Goal: Task Accomplishment & Management: Use online tool/utility

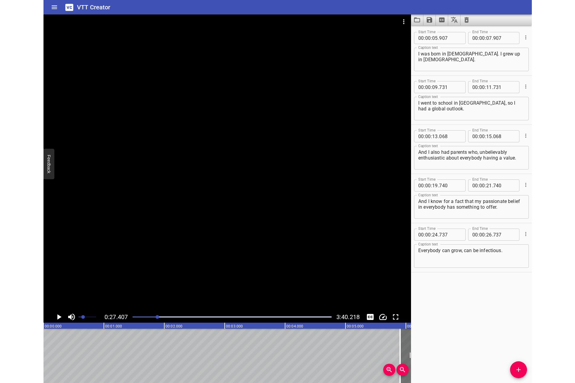
scroll to position [0, 1655]
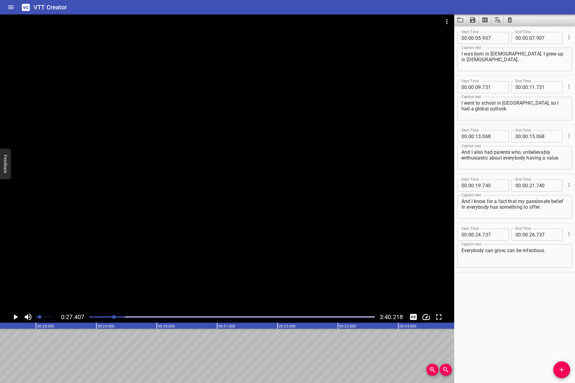
click at [488, 312] on div "Start Time 00 : 00 : 05 . 907 Start Time End Time 00 : 00 : 07 . 907 End Time C…" at bounding box center [514, 204] width 121 height 358
click at [395, 257] on div at bounding box center [227, 162] width 454 height 297
click at [395, 257] on video at bounding box center [227, 162] width 454 height 297
click at [127, 317] on div at bounding box center [128, 317] width 4 height 4
click at [181, 280] on div at bounding box center [227, 162] width 454 height 297
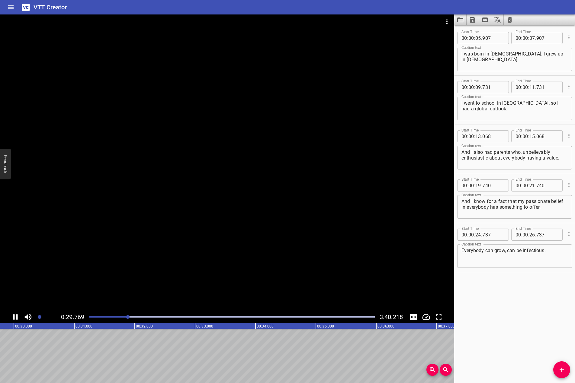
scroll to position [0, 1808]
click at [123, 316] on div at bounding box center [231, 317] width 293 height 8
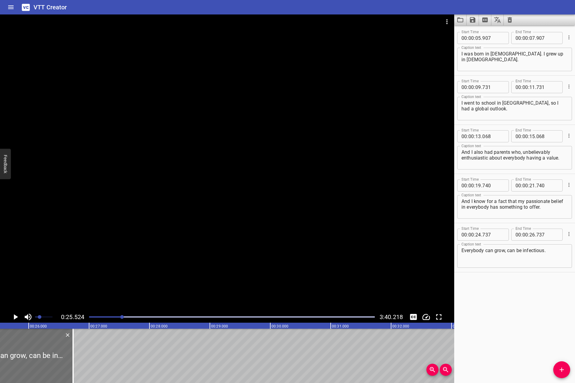
click at [152, 264] on div at bounding box center [227, 162] width 454 height 297
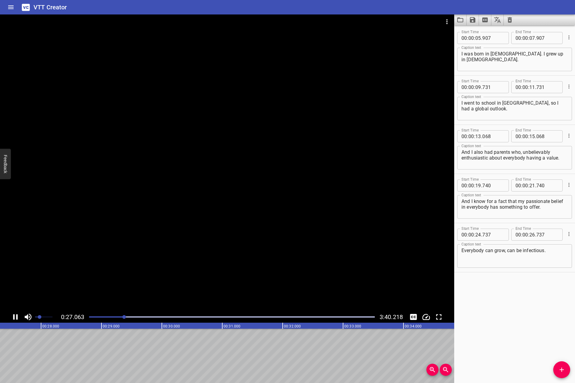
click at [15, 318] on icon "Play/Pause" at bounding box center [15, 317] width 9 height 9
click at [488, 363] on button "Add Cue" at bounding box center [561, 370] width 17 height 17
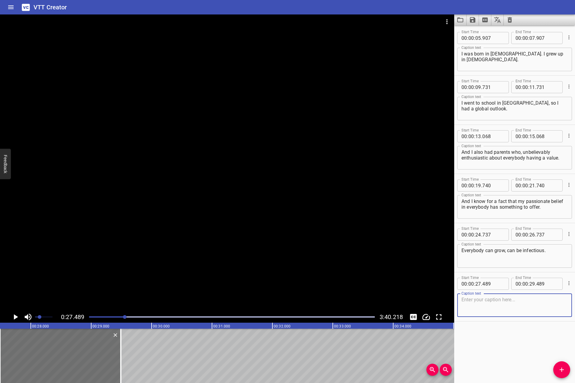
click at [481, 312] on textarea at bounding box center [514, 305] width 106 height 17
paste textarea "My dad went bankrupt, so I had to get a job when I was 18."
type textarea "My dad went bankrupt, so I had to get a job when I was 18."
click at [263, 246] on div at bounding box center [227, 162] width 454 height 297
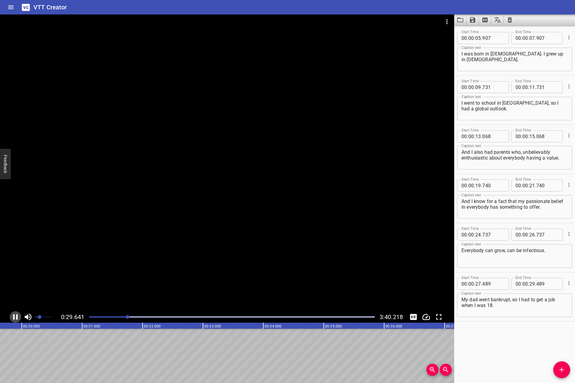
click at [17, 318] on icon "Play/Pause" at bounding box center [15, 317] width 5 height 5
click at [488, 365] on button "Add Cue" at bounding box center [561, 370] width 17 height 17
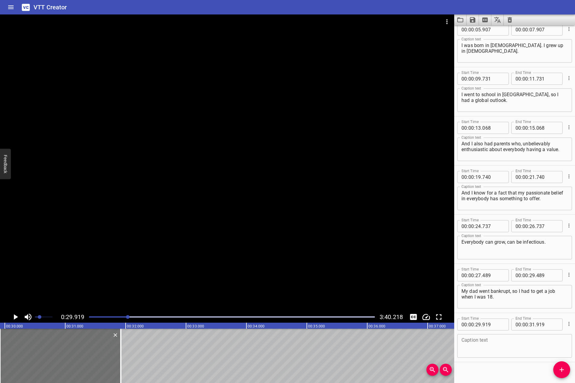
scroll to position [15, 0]
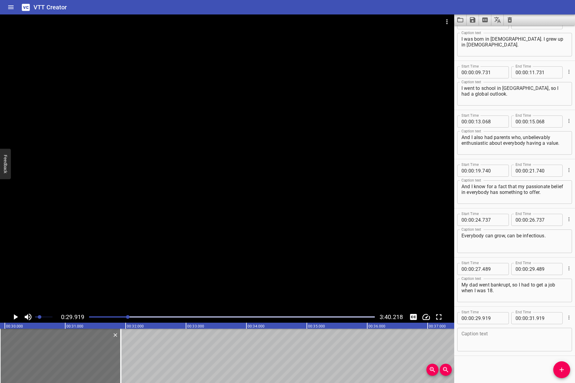
click at [488, 339] on textarea at bounding box center [514, 339] width 106 height 17
paste textarea "Two weeks after finishing, if you like my formal education, I had to start payi…"
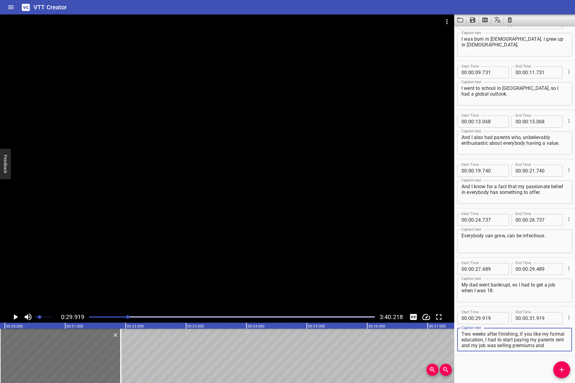
scroll to position [6, 0]
type textarea "Two weeks after finishing, if you like my formal education, I had to start payi…"
click at [296, 188] on div at bounding box center [227, 162] width 454 height 297
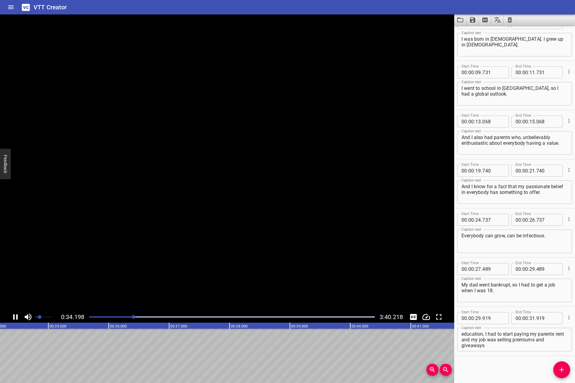
click at [296, 188] on video at bounding box center [227, 162] width 454 height 297
click at [15, 316] on icon "Play/Pause" at bounding box center [15, 317] width 9 height 9
click at [488, 367] on icon "Add Cue" at bounding box center [561, 369] width 7 height 7
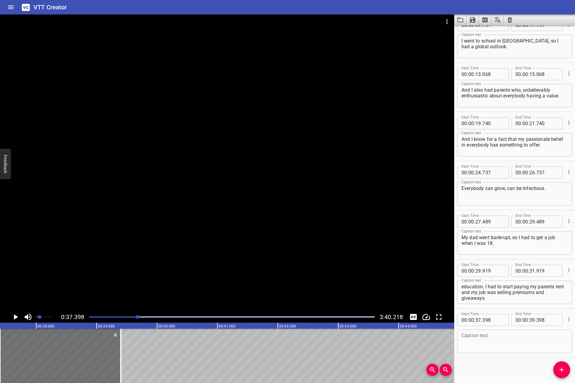
scroll to position [64, 0]
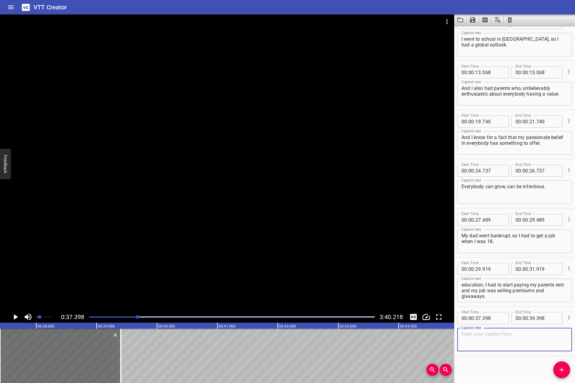
click at [488, 340] on textarea at bounding box center [514, 339] width 106 height 17
paste textarea "I'm shamelessly proud of selling everything from umbrellas and keychains to stu…"
type textarea "I'm shamelessly proud of selling everything from umbrellas and keychains to stu…"
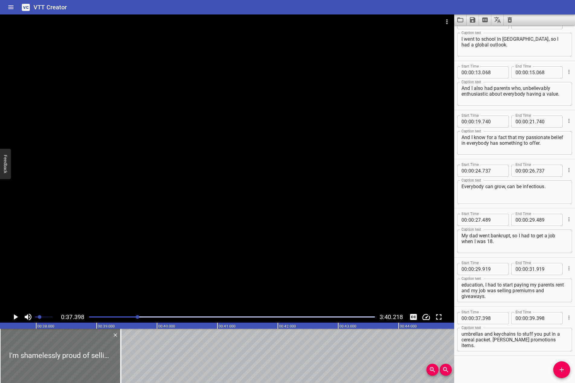
click at [257, 211] on div at bounding box center [227, 162] width 454 height 297
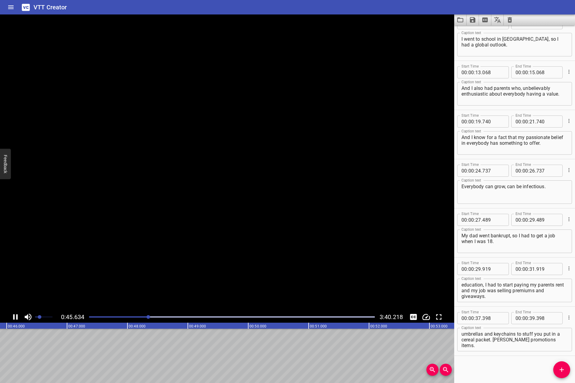
click at [16, 315] on icon "Play/Pause" at bounding box center [15, 317] width 9 height 9
click at [142, 317] on div "Play progress" at bounding box center [6, 317] width 286 height 1
click at [13, 318] on icon "Play/Pause" at bounding box center [15, 317] width 9 height 9
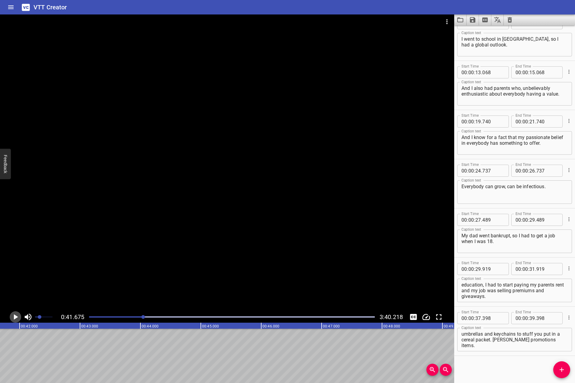
click at [13, 318] on icon "Play/Pause" at bounding box center [15, 317] width 9 height 9
click at [488, 364] on button "Add Cue" at bounding box center [561, 370] width 17 height 17
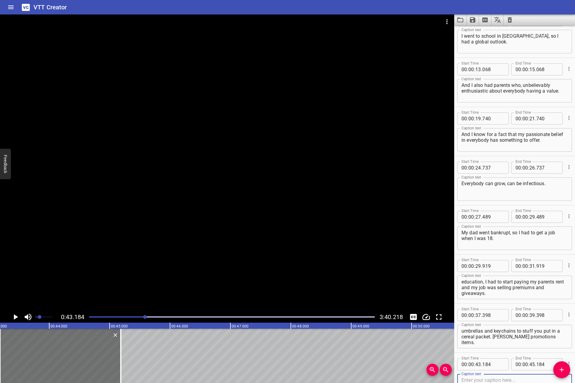
click at [488, 337] on textarea "I'm shamelessly proud of selling everything from umbrellas and keychains to stu…" at bounding box center [514, 336] width 106 height 17
drag, startPoint x: 511, startPoint y: 337, endPoint x: 523, endPoint y: 347, distance: 15.9
click at [488, 347] on div "I'm shamelessly proud of selling everything from umbrellas and keychains to stu…" at bounding box center [514, 337] width 115 height 24
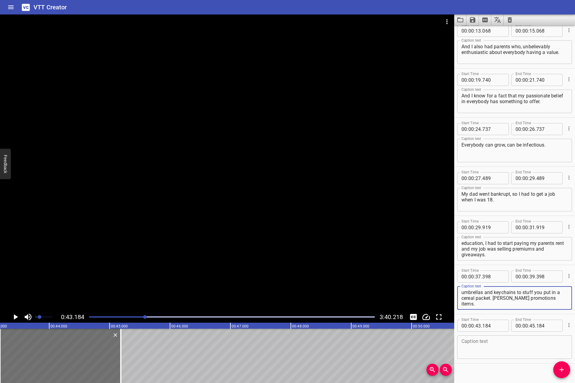
scroll to position [113, 0]
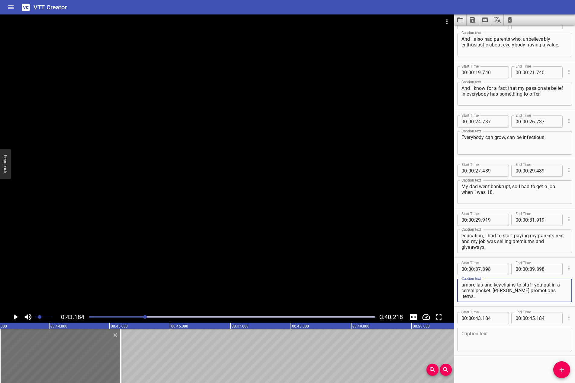
click at [488, 338] on textarea at bounding box center [514, 339] width 106 height 17
paste textarea "[PERSON_NAME] promotions items."
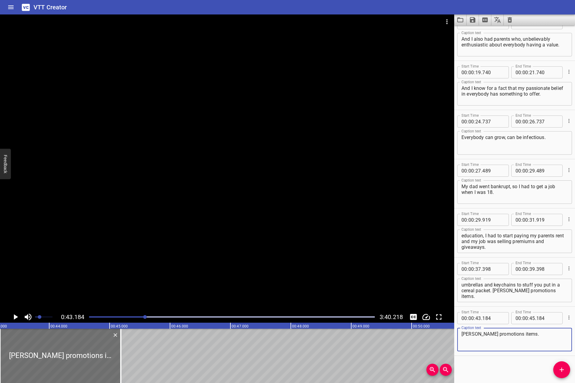
type textarea "[PERSON_NAME] promotions items."
drag, startPoint x: 510, startPoint y: 292, endPoint x: 527, endPoint y: 307, distance: 22.7
click at [488, 308] on div "Start Time 00 : 00 : 05 . 907 Start Time End Time 00 : 00 : 07 . 907 End Time C…" at bounding box center [514, 134] width 121 height 443
type textarea "I'm shamelessly proud of selling everything from umbrellas and keychains to stu…"
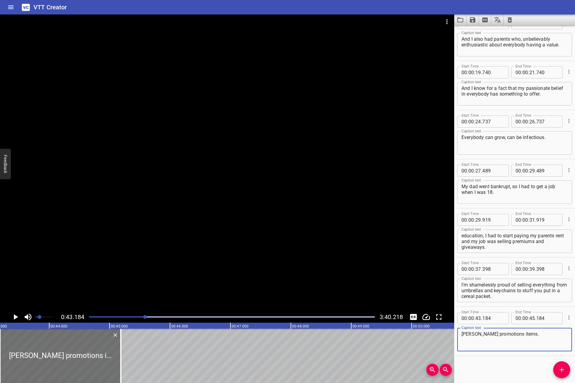
click at [488, 344] on textarea "[PERSON_NAME] promotions items." at bounding box center [514, 339] width 106 height 17
paste textarea "I'll sell anything."
type textarea "[PERSON_NAME] promotions items. I'll sell anything."
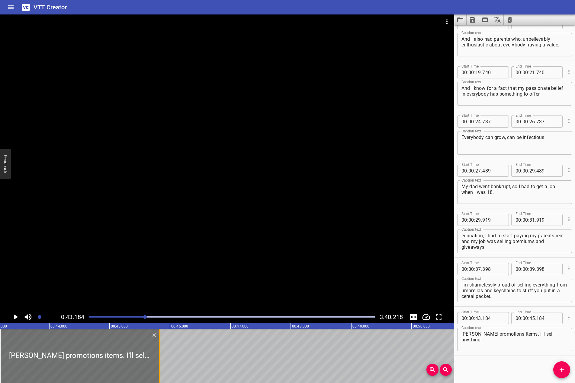
drag, startPoint x: 122, startPoint y: 344, endPoint x: 161, endPoint y: 345, distance: 39.0
click at [161, 345] on div at bounding box center [160, 356] width 6 height 54
type input "829"
click at [174, 261] on div at bounding box center [227, 162] width 454 height 297
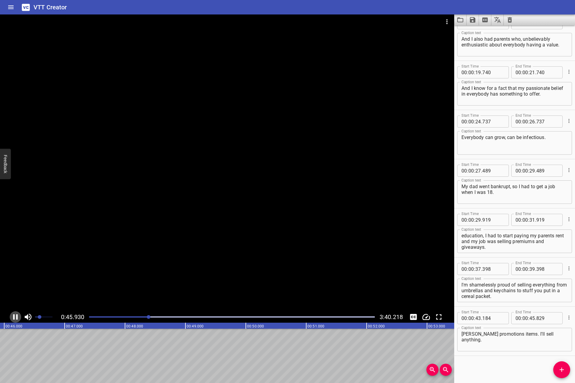
click at [15, 318] on icon "Play/Pause" at bounding box center [15, 317] width 9 height 9
click at [488, 373] on icon "Add Cue" at bounding box center [561, 369] width 7 height 7
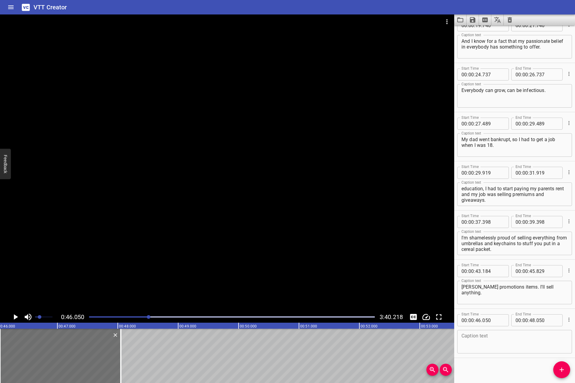
scroll to position [162, 0]
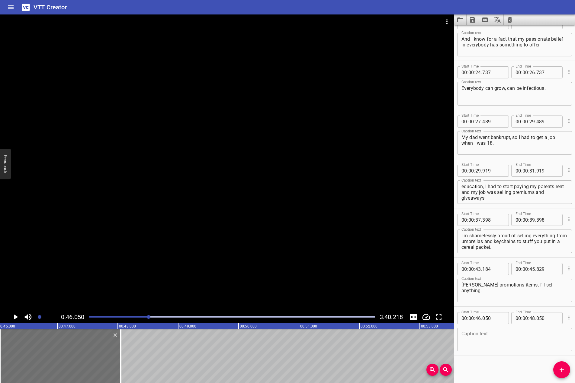
click at [488, 341] on textarea at bounding box center [514, 339] width 106 height 17
paste textarea "It was a small business and we grew it pretty quickly."
type textarea "It was a small business and we grew it pretty quickly."
drag, startPoint x: 216, startPoint y: 197, endPoint x: 206, endPoint y: 210, distance: 17.0
click at [212, 201] on div at bounding box center [227, 162] width 454 height 297
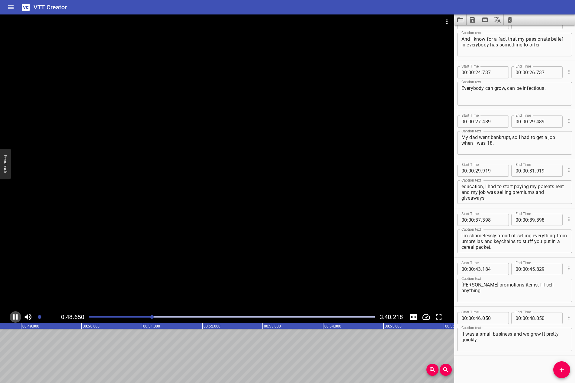
click at [16, 318] on icon "Play/Pause" at bounding box center [15, 317] width 9 height 9
click at [488, 362] on button "Add Cue" at bounding box center [561, 370] width 17 height 17
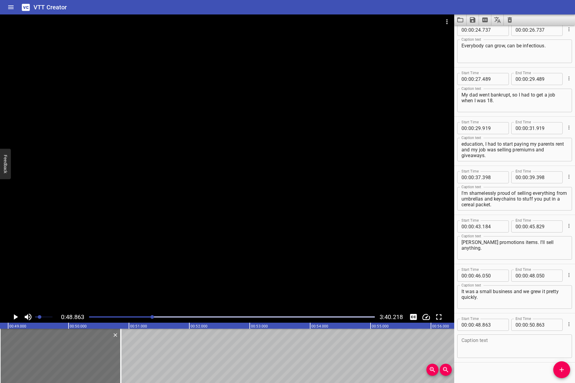
scroll to position [212, 0]
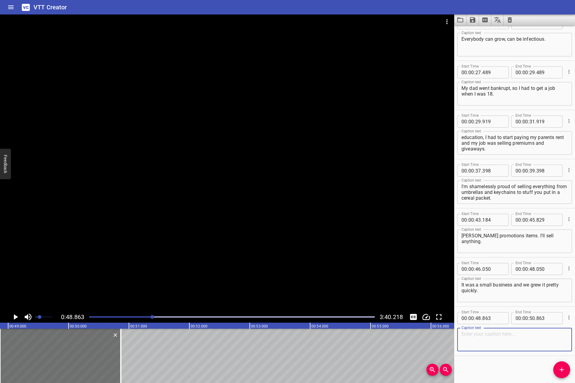
click at [488, 337] on textarea at bounding box center [514, 339] width 106 height 17
paste textarea "I guess from that was my foundation of building my first company, which was Pac…"
type textarea "I guess from that was my foundation of building my first company, which was Pac…"
drag, startPoint x: 123, startPoint y: 253, endPoint x: 48, endPoint y: 283, distance: 80.4
click at [117, 254] on div at bounding box center [227, 162] width 454 height 297
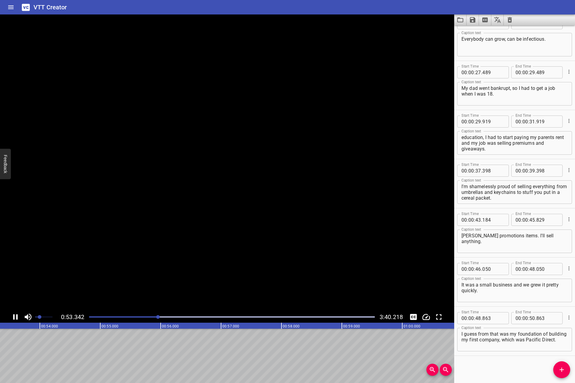
click at [16, 320] on icon "Play/Pause" at bounding box center [15, 317] width 9 height 9
click at [488, 366] on span "Add Cue" at bounding box center [561, 369] width 17 height 7
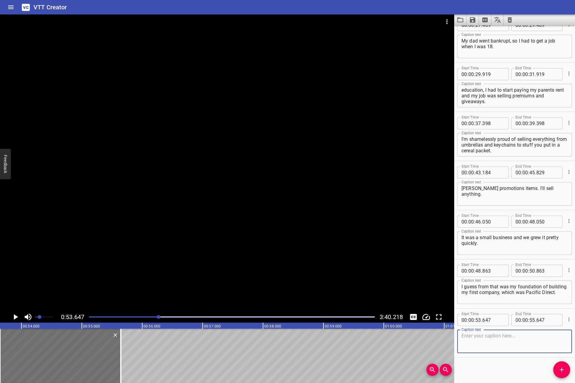
scroll to position [261, 0]
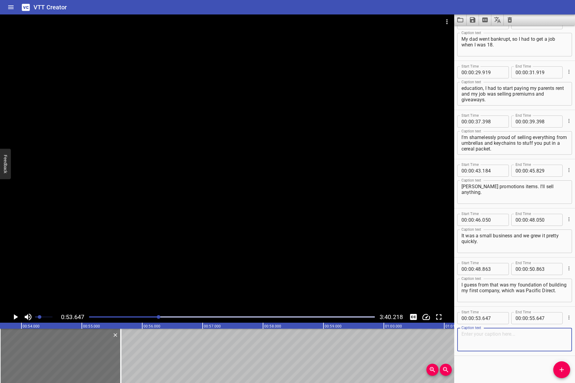
click at [488, 347] on textarea at bounding box center [514, 339] width 106 height 17
paste textarea "I started that when I was 23, in the [GEOGRAPHIC_DATA]."
type textarea "I started that when I was 23, in the [GEOGRAPHIC_DATA]."
drag, startPoint x: 316, startPoint y: 222, endPoint x: 177, endPoint y: 270, distance: 147.9
click at [287, 231] on div at bounding box center [227, 162] width 454 height 297
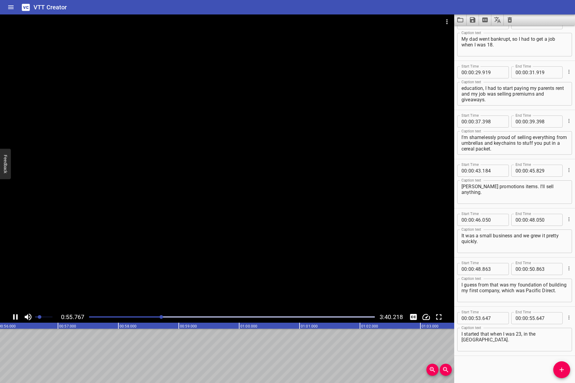
click at [18, 318] on icon "Play/Pause" at bounding box center [15, 317] width 9 height 9
drag, startPoint x: 561, startPoint y: 368, endPoint x: 553, endPoint y: 364, distance: 8.9
click at [488, 368] on icon "Add Cue" at bounding box center [561, 369] width 7 height 7
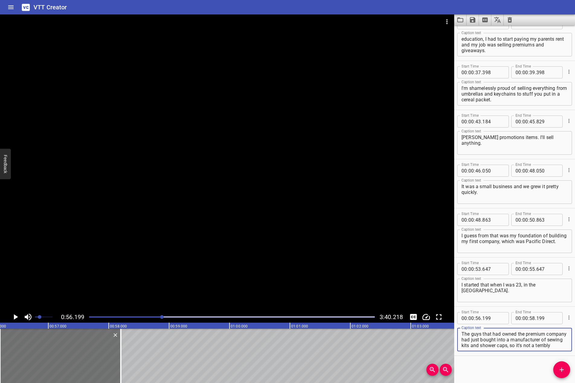
scroll to position [11, 0]
type textarea "The guys that had owned the premium company had just bought into a manufacturer…"
drag, startPoint x: 294, startPoint y: 248, endPoint x: 274, endPoint y: 242, distance: 20.9
click at [274, 242] on div at bounding box center [227, 162] width 454 height 297
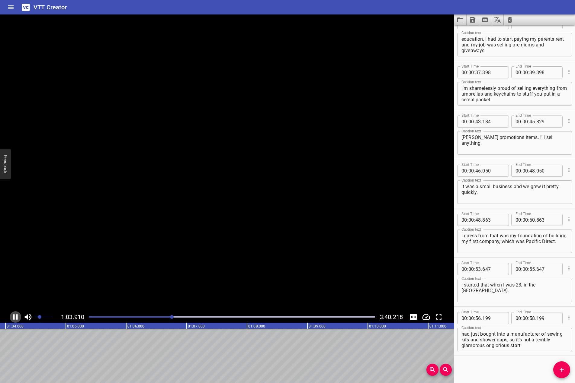
click at [16, 315] on icon "Play/Pause" at bounding box center [15, 317] width 9 height 9
click at [488, 374] on button "Add Cue" at bounding box center [561, 370] width 17 height 17
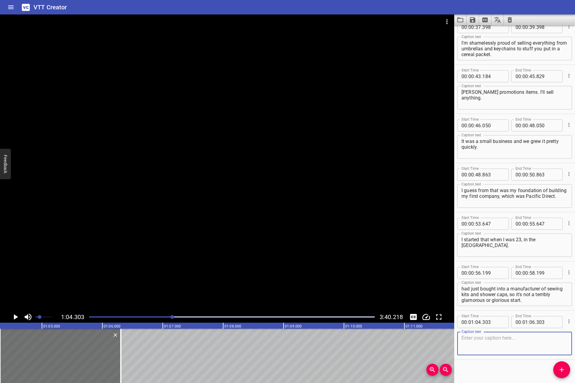
scroll to position [359, 0]
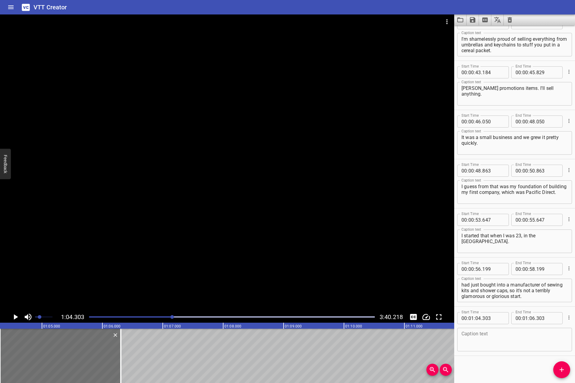
click at [488, 350] on div "Caption text" at bounding box center [514, 340] width 115 height 24
paste textarea "But I needed the job, I needed to make money."
click at [237, 174] on div at bounding box center [227, 162] width 454 height 297
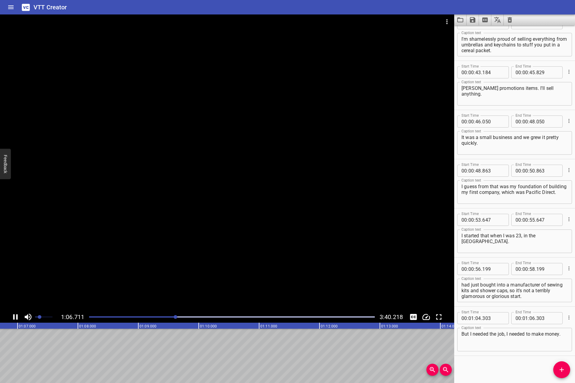
click at [14, 318] on icon "Play/Pause" at bounding box center [15, 317] width 5 height 5
click at [488, 335] on textarea "But I needed the job, I needed to make money." at bounding box center [514, 339] width 106 height 17
paste textarea "So I started and my grandmother was my strategic advisor, genuinely."
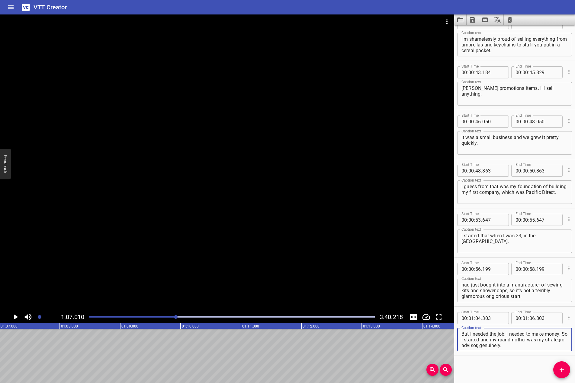
type textarea "But I needed the job, I needed to make money. So I started and my grandmother w…"
drag, startPoint x: 285, startPoint y: 264, endPoint x: 185, endPoint y: 283, distance: 101.7
click at [283, 263] on div at bounding box center [227, 162] width 454 height 297
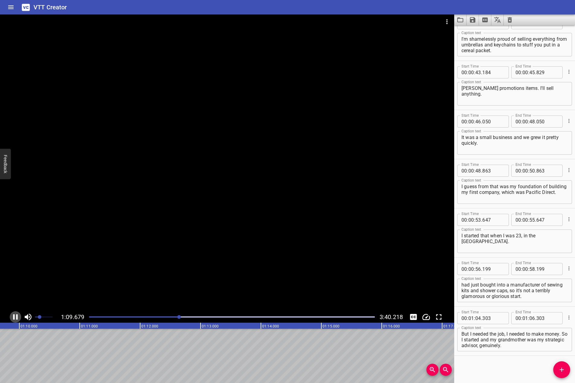
click at [16, 317] on icon "Play/Pause" at bounding box center [15, 317] width 9 height 9
click at [488, 372] on span "Add Cue" at bounding box center [561, 369] width 17 height 7
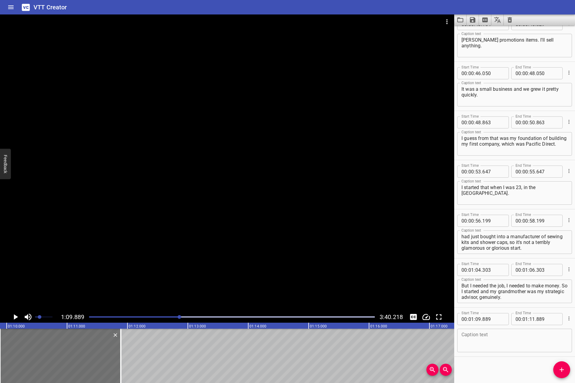
scroll to position [408, 0]
click at [250, 225] on div at bounding box center [227, 162] width 454 height 297
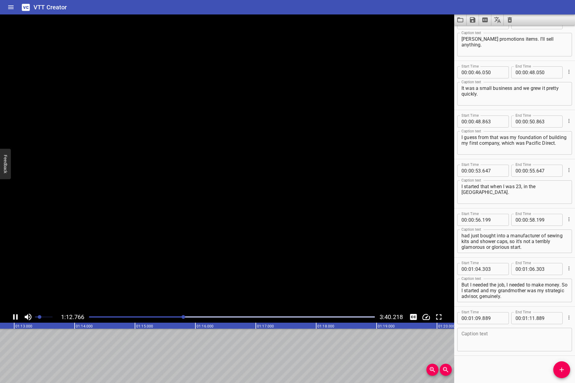
click at [250, 225] on video at bounding box center [227, 162] width 454 height 297
click at [101, 219] on div at bounding box center [227, 162] width 454 height 297
click at [488, 344] on textarea at bounding box center [514, 339] width 106 height 17
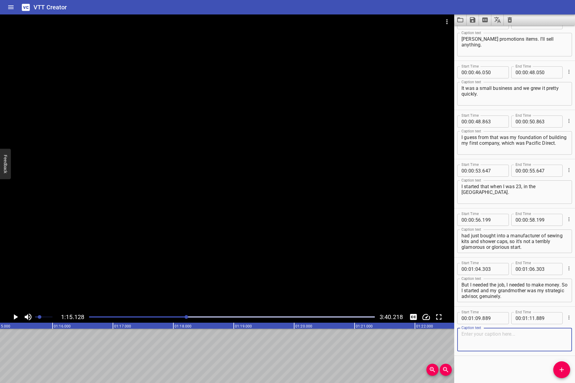
paste textarea "And she said, darling, if you're going to sell this stuff, go to the [GEOGRAPHI…"
type textarea "And she said, darling, if you're going to sell this stuff, go to the [GEOGRAPHI…"
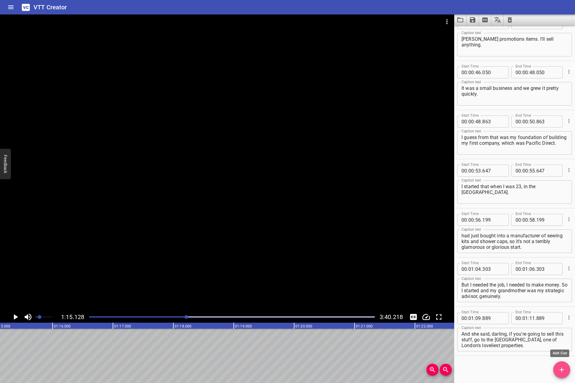
click at [488, 366] on button "Add Cue" at bounding box center [561, 370] width 17 height 17
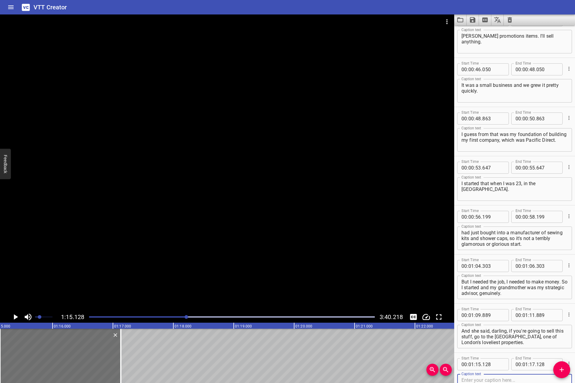
click at [287, 259] on div at bounding box center [227, 162] width 454 height 297
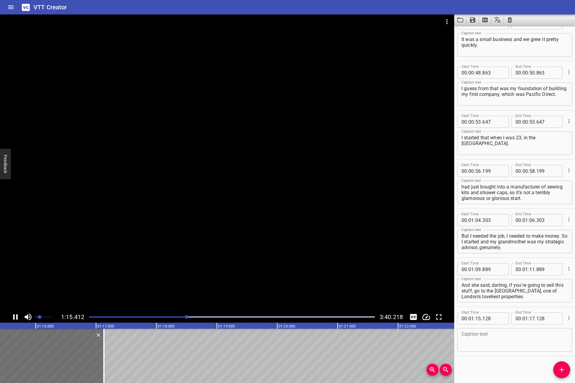
scroll to position [458, 0]
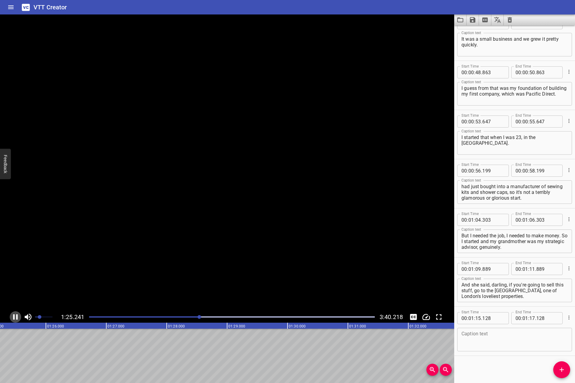
click at [18, 317] on icon "Play/Pause" at bounding box center [15, 317] width 9 height 9
click at [480, 349] on div "Caption text" at bounding box center [514, 340] width 115 height 24
paste textarea "The business graduated from shower caps and sewing kits into toiletries and bra…"
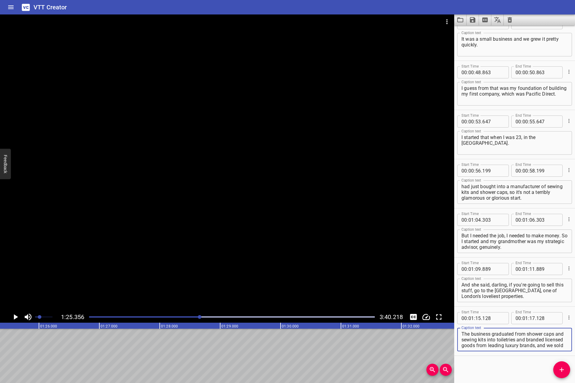
scroll to position [11, 0]
type textarea "The business graduated from shower caps and sewing kits into toiletries and bra…"
click at [488, 367] on icon "Add Cue" at bounding box center [561, 369] width 7 height 7
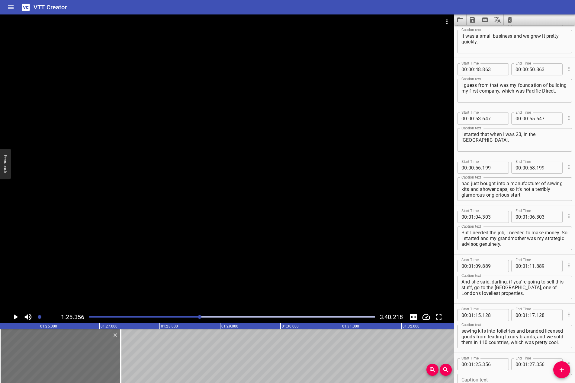
click at [266, 236] on div at bounding box center [227, 162] width 454 height 297
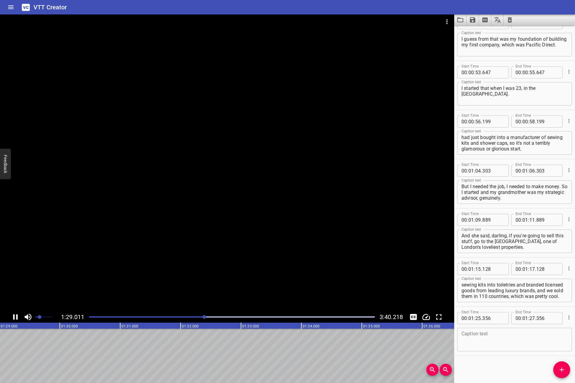
click at [14, 317] on icon "Play/Pause" at bounding box center [15, 317] width 5 height 5
click at [488, 344] on textarea at bounding box center [514, 339] width 106 height 17
paste textarea "So I traveled to 92 different countries in the development of my business."
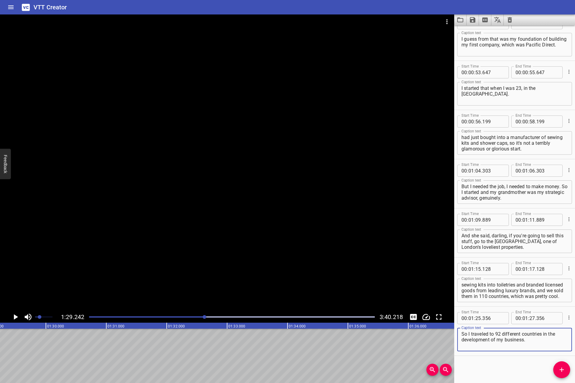
type textarea "So I traveled to 92 different countries in the development of my business."
drag, startPoint x: 164, startPoint y: 242, endPoint x: 67, endPoint y: 264, distance: 98.9
click at [155, 244] on div at bounding box center [227, 162] width 454 height 297
click at [98, 244] on div at bounding box center [227, 162] width 454 height 297
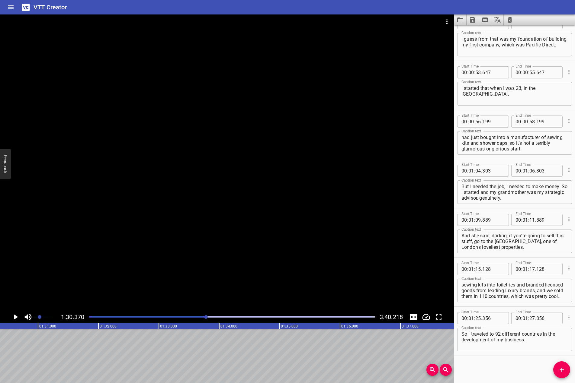
click at [205, 315] on div at bounding box center [231, 317] width 293 height 8
click at [488, 366] on button "Add Cue" at bounding box center [561, 370] width 17 height 17
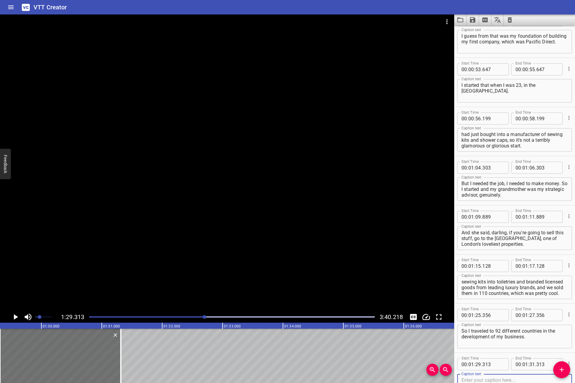
click at [188, 227] on div at bounding box center [227, 162] width 454 height 297
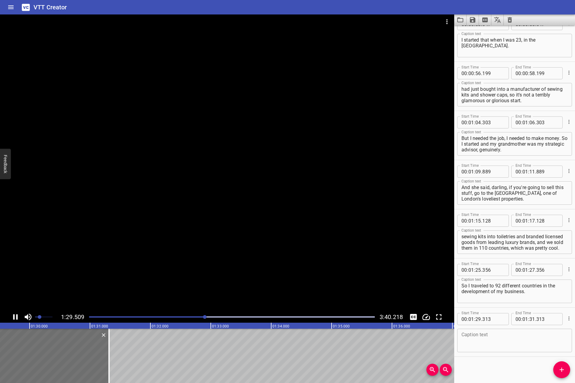
scroll to position [556, 0]
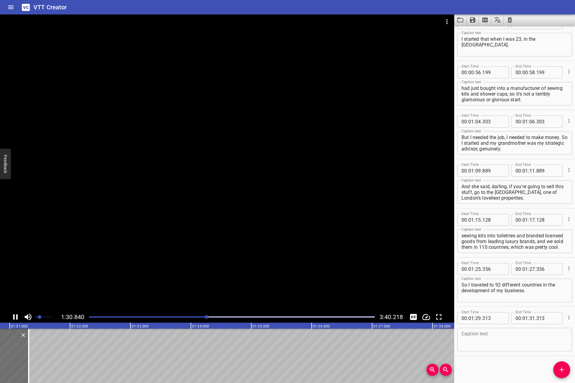
click at [138, 201] on div at bounding box center [227, 162] width 454 height 297
click at [488, 339] on textarea at bounding box center [514, 339] width 106 height 17
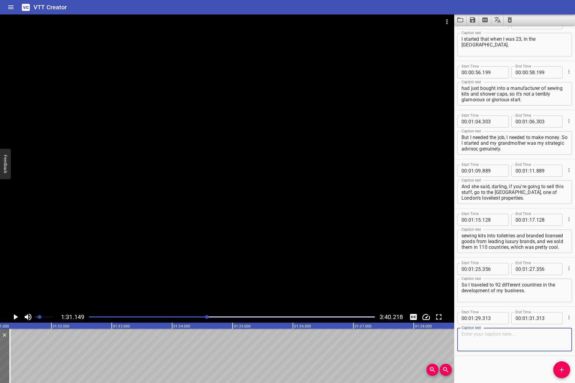
paste textarea "They all brand luxury goods at the five star end of the market."
click at [477, 334] on textarea "They all brand luxury goods at the five star end of the market." at bounding box center [514, 339] width 106 height 17
type textarea "They are brand luxury goods at the five star end of the market."
click at [41, 318] on span "Set video volume" at bounding box center [40, 317] width 4 height 4
drag, startPoint x: 168, startPoint y: 233, endPoint x: 22, endPoint y: 277, distance: 152.2
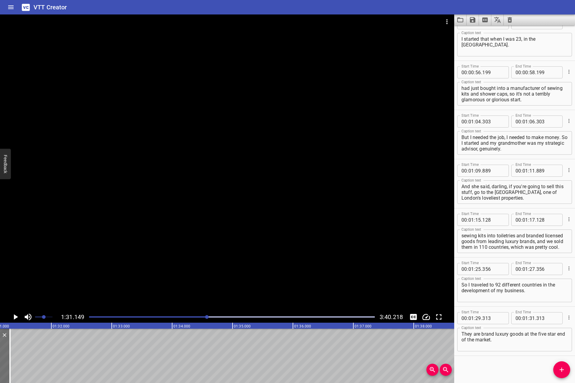
click at [149, 237] on div at bounding box center [227, 162] width 454 height 297
click at [13, 319] on icon "Play/Pause" at bounding box center [15, 317] width 5 height 5
click at [488, 370] on icon "Add Cue" at bounding box center [561, 370] width 4 height 4
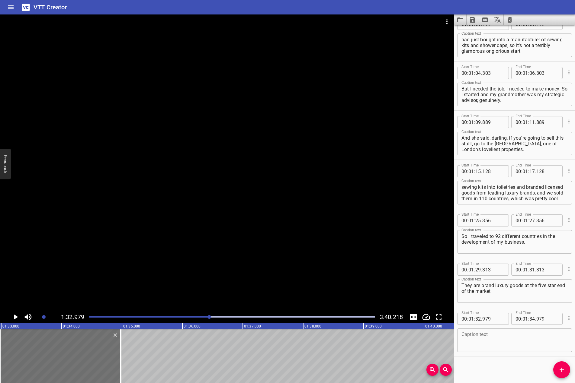
scroll to position [605, 0]
click at [488, 332] on textarea at bounding box center [514, 339] width 106 height 17
paste textarea "And, on a global platform, if you're working with some of the major hotel group…"
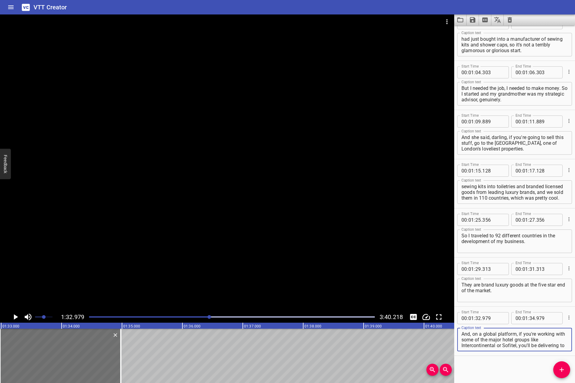
scroll to position [11, 0]
type textarea "And, on a global platform, if you're working with some of the major hotel group…"
drag, startPoint x: 204, startPoint y: 221, endPoint x: 69, endPoint y: 281, distance: 148.1
click at [176, 230] on div at bounding box center [227, 162] width 454 height 297
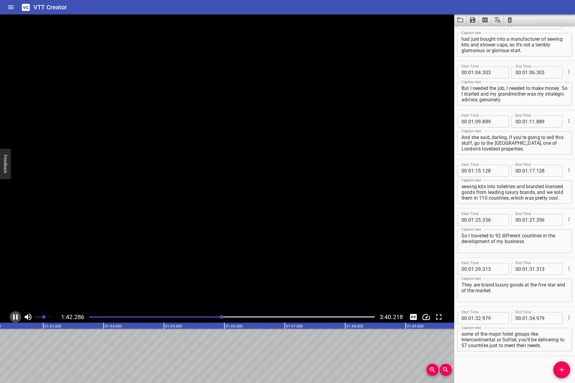
click at [15, 316] on icon "Play/Pause" at bounding box center [15, 317] width 9 height 9
click at [488, 372] on icon "Add Cue" at bounding box center [561, 369] width 7 height 7
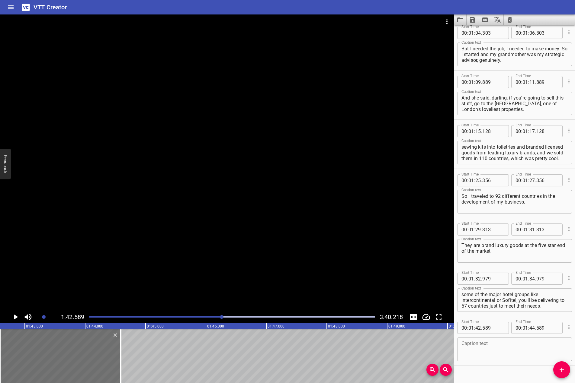
scroll to position [654, 0]
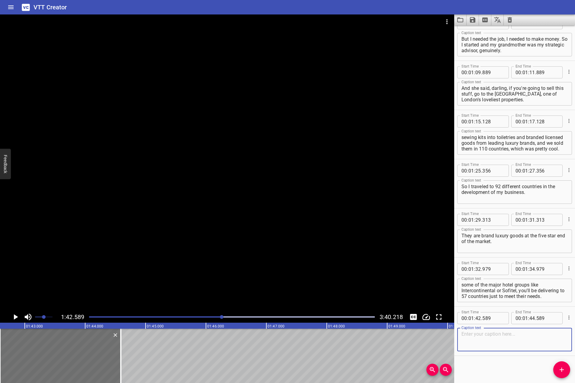
click at [488, 343] on textarea at bounding box center [514, 339] width 106 height 17
paste textarea "Simplistically, I would buy a product at £0.14, set it at 21 to the [GEOGRAPHIC…"
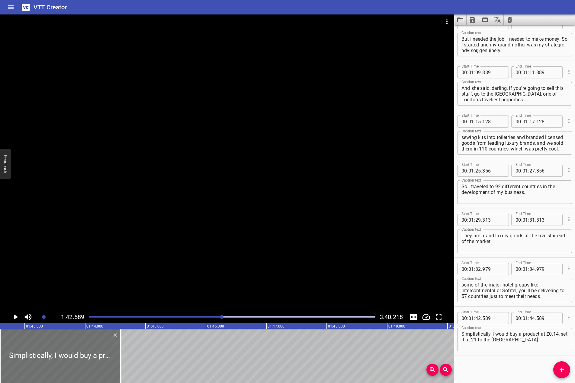
click at [37, 283] on div at bounding box center [227, 162] width 454 height 297
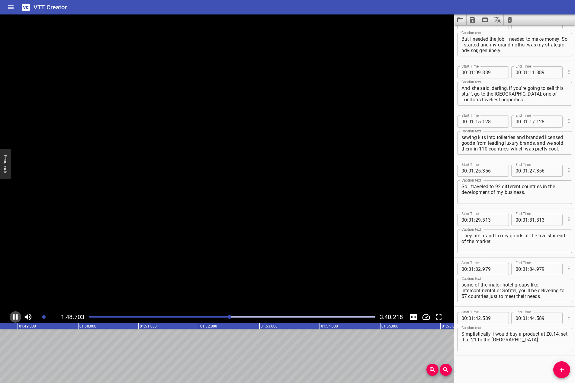
click at [17, 315] on icon "Play/Pause" at bounding box center [15, 317] width 5 height 5
click at [220, 315] on div at bounding box center [231, 317] width 293 height 8
click at [133, 271] on div at bounding box center [227, 162] width 454 height 297
click at [18, 316] on icon "Play/Pause" at bounding box center [15, 317] width 5 height 5
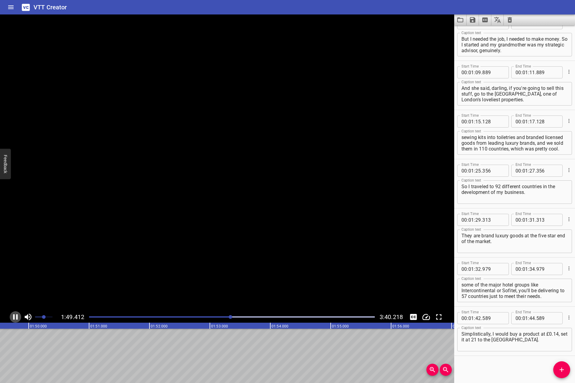
scroll to position [0, 6614]
click at [488, 345] on textarea "Simplistically, I would buy a product at £0.14, set it at 21 to the [GEOGRAPHIC…" at bounding box center [514, 339] width 106 height 17
type textarea "Simplistically, I would buy a product at £0.14, set it at 21 to the [GEOGRAPHIC…"
click at [488, 371] on icon "Add Cue" at bounding box center [561, 369] width 7 height 7
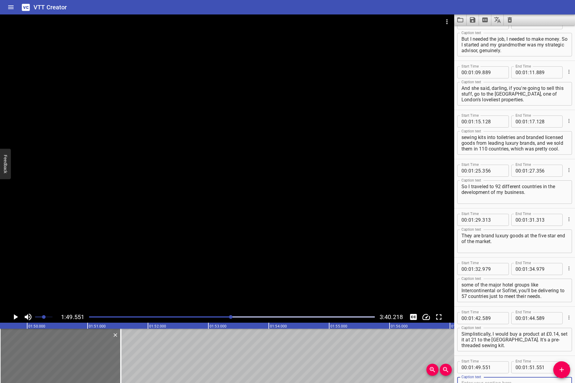
scroll to position [657, 0]
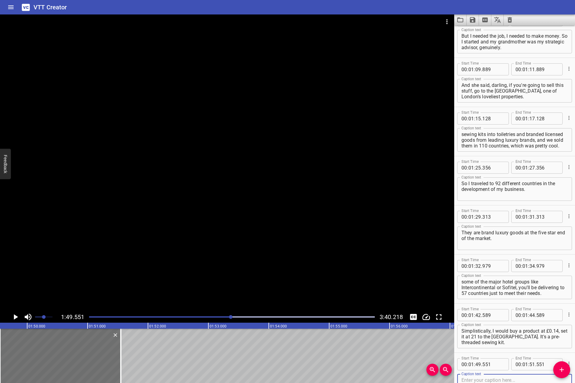
click at [212, 196] on div at bounding box center [227, 162] width 454 height 297
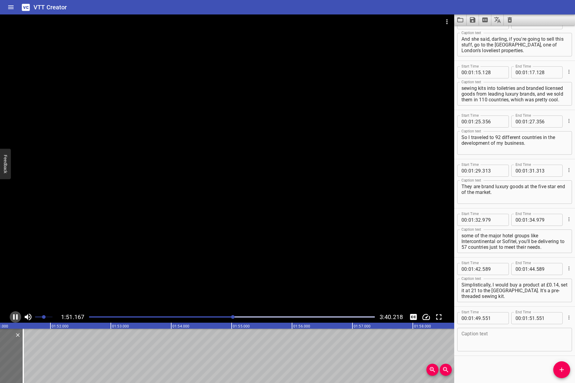
click at [18, 319] on icon "Play/Pause" at bounding box center [15, 317] width 9 height 9
click at [55, 250] on div at bounding box center [227, 162] width 454 height 297
click at [14, 321] on icon "Play/Pause" at bounding box center [15, 317] width 9 height 9
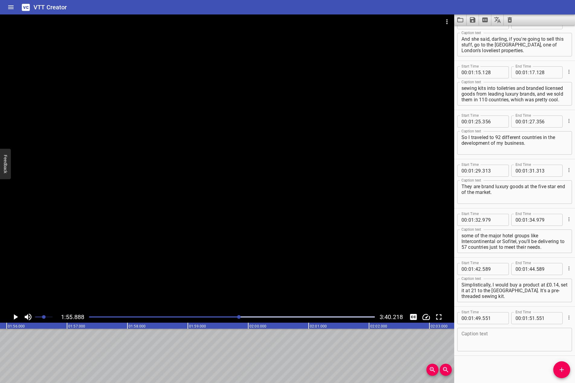
scroll to position [0, 6994]
click at [488, 344] on textarea at bounding box center [514, 339] width 106 height 17
paste textarea "As we grew the business, you're starting to deal in much bigger volume, much bi…"
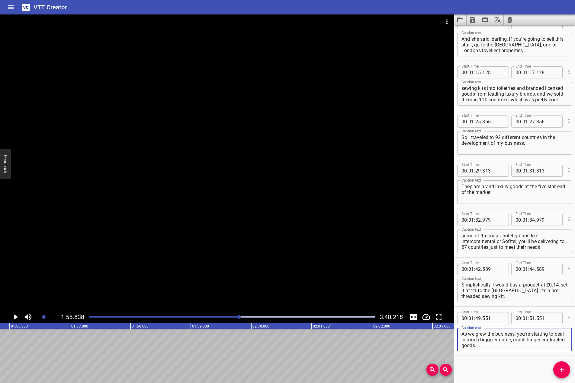
type textarea "As we grew the business, you're starting to deal in much bigger volume, much bi…"
click at [488, 372] on icon "Add Cue" at bounding box center [561, 369] width 7 height 7
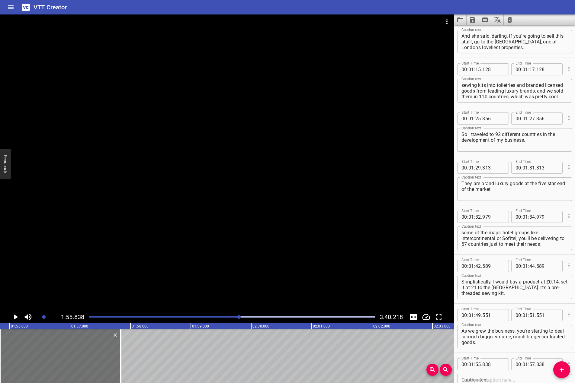
drag, startPoint x: 170, startPoint y: 213, endPoint x: 127, endPoint y: 227, distance: 45.5
click at [136, 220] on div at bounding box center [227, 162] width 454 height 297
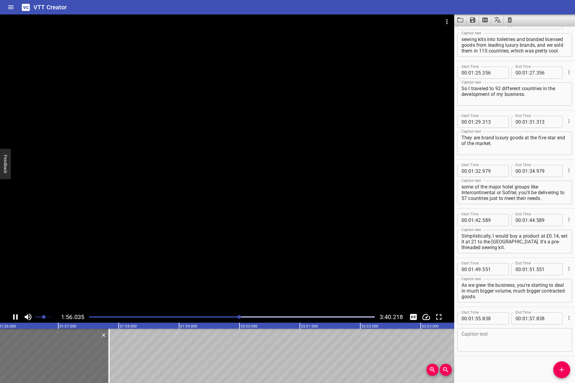
scroll to position [753, 0]
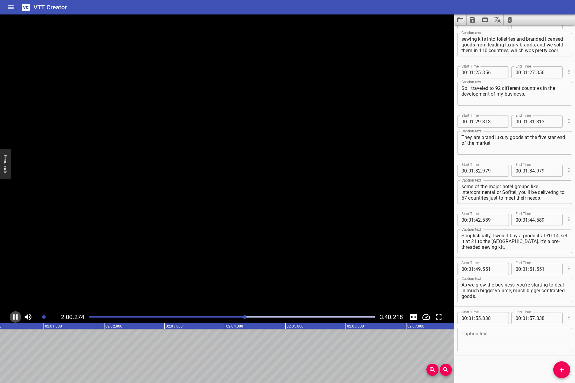
click at [17, 314] on icon "Play/Pause" at bounding box center [15, 317] width 9 height 9
click at [15, 316] on icon "Play/Pause" at bounding box center [16, 317] width 4 height 5
click at [15, 316] on icon "Play/Pause" at bounding box center [15, 317] width 9 height 9
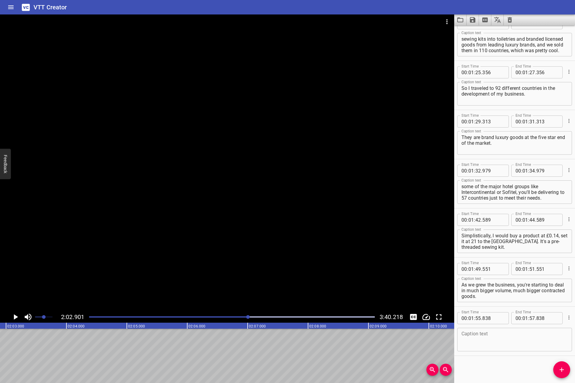
click at [485, 339] on textarea at bounding box center [514, 339] width 106 height 17
paste textarea "And again, you might be buying a six PE and delivering it nine PE, but you're s…"
type textarea "And again, you might be buying a six PE and delivering it nine PE, but you're s…"
click at [488, 368] on span "Add Cue" at bounding box center [561, 369] width 17 height 7
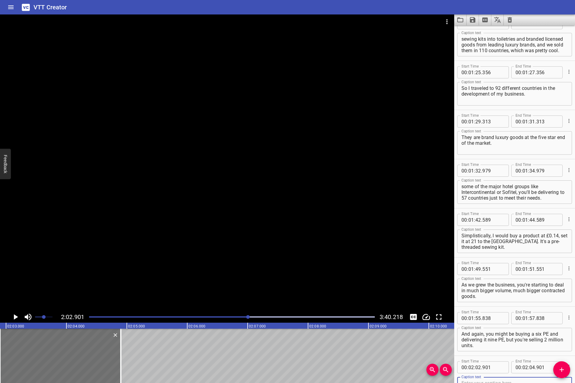
scroll to position [756, 0]
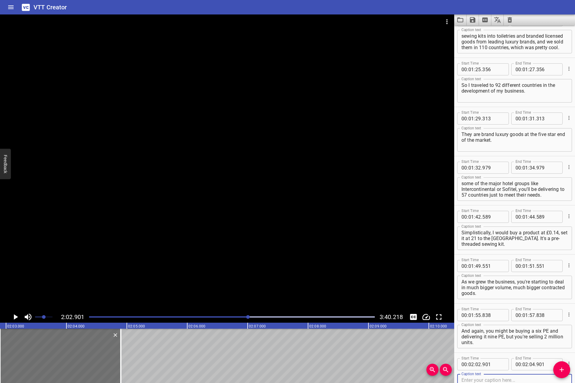
drag, startPoint x: 171, startPoint y: 266, endPoint x: 61, endPoint y: 316, distance: 121.4
click at [166, 269] on div at bounding box center [227, 162] width 454 height 297
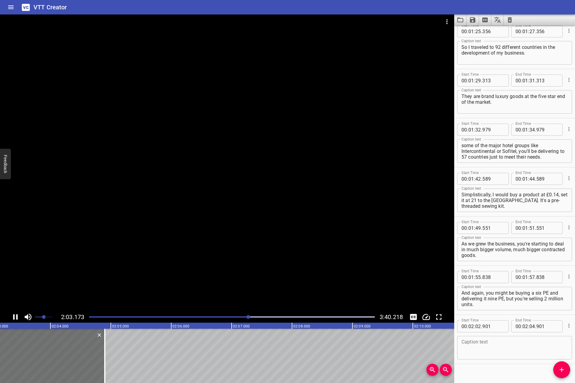
scroll to position [802, 0]
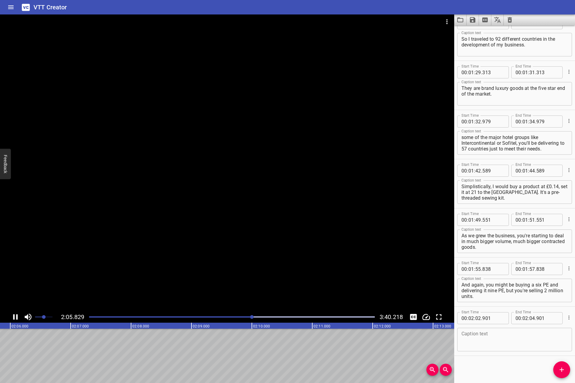
click at [14, 314] on icon "Play/Pause" at bounding box center [15, 317] width 9 height 9
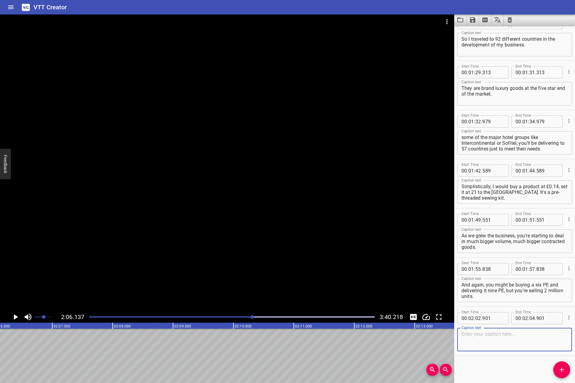
click at [488, 347] on textarea at bounding box center [514, 339] width 106 height 17
paste textarea "I started with a 99% shareholding."
type textarea "I started with a 99% shareholding."
click at [488, 369] on icon "Add Cue" at bounding box center [561, 369] width 7 height 7
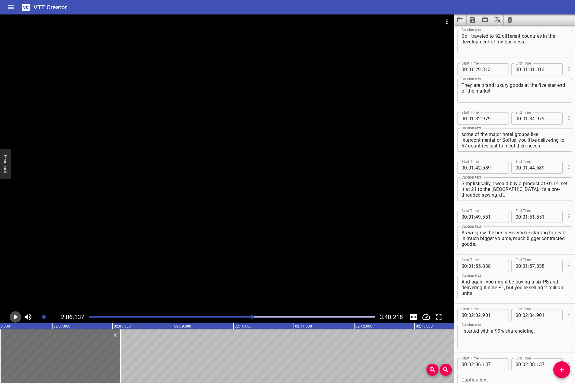
click at [11, 314] on icon "Play/Pause" at bounding box center [15, 317] width 9 height 9
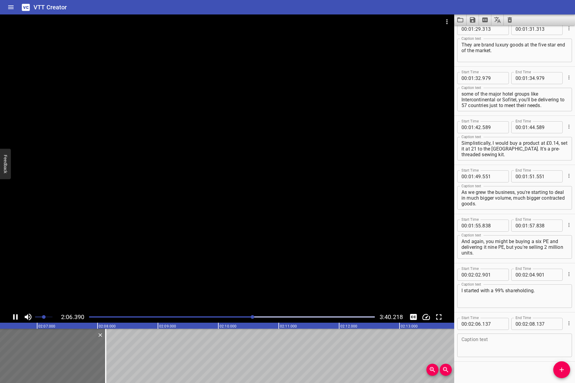
scroll to position [851, 0]
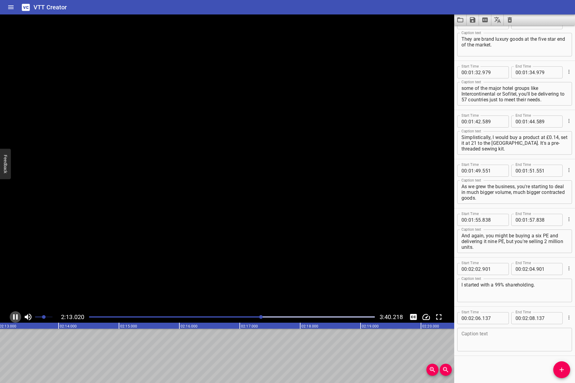
click at [12, 315] on icon "Play/Pause" at bounding box center [15, 317] width 9 height 9
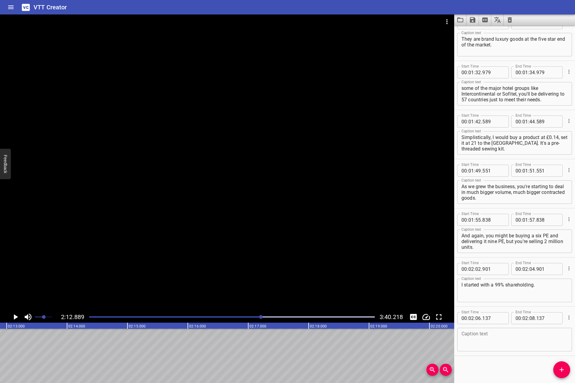
click at [488, 345] on textarea at bounding box center [514, 339] width 106 height 17
paste textarea "My mother was the other shareholder and I sold Pacific in [DATE], and I'm still…"
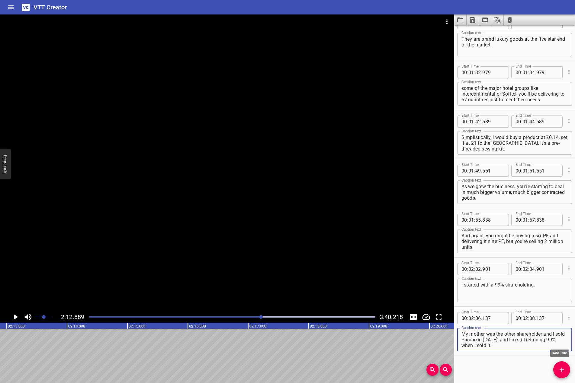
type textarea "My mother was the other shareholder and I sold Pacific in [DATE], and I'm still…"
click at [488, 373] on icon "Add Cue" at bounding box center [561, 369] width 7 height 7
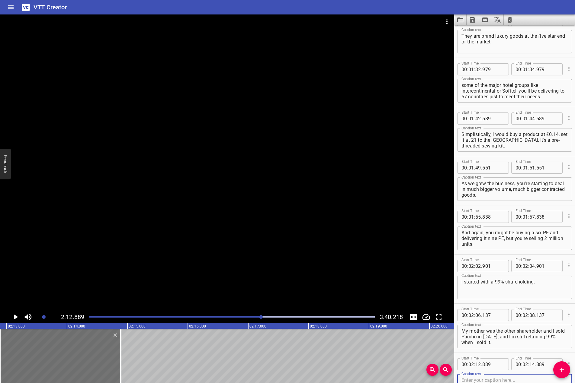
click at [463, 283] on textarea "I started with a 99% shareholding." at bounding box center [514, 287] width 106 height 17
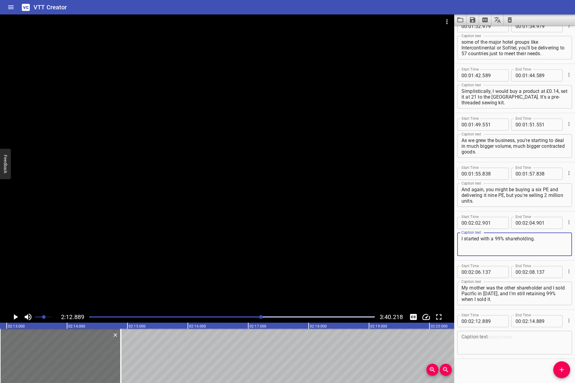
scroll to position [900, 0]
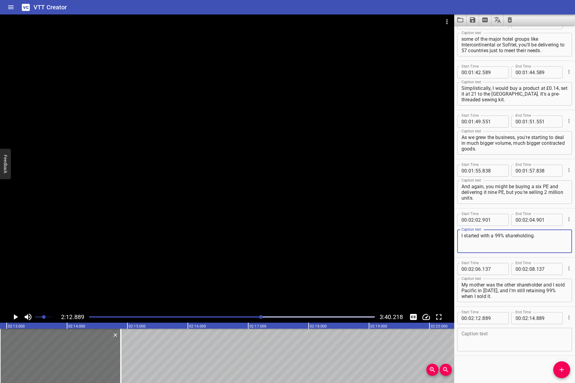
type textarea "I started with a 99% shareholding."
drag, startPoint x: 195, startPoint y: 222, endPoint x: 89, endPoint y: 274, distance: 118.0
click at [193, 221] on div at bounding box center [227, 162] width 454 height 297
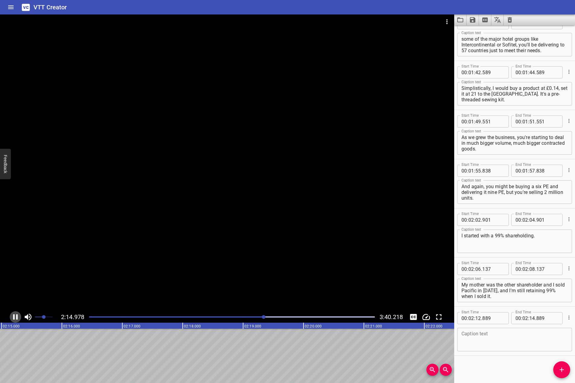
click at [18, 317] on icon "Play/Pause" at bounding box center [15, 317] width 9 height 9
click at [163, 263] on div at bounding box center [227, 162] width 454 height 297
click at [13, 316] on icon "Play/Pause" at bounding box center [15, 317] width 5 height 5
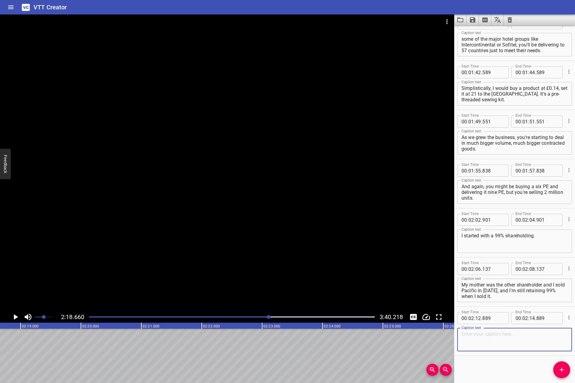
click at [488, 348] on textarea at bounding box center [514, 339] width 106 height 17
paste textarea "So the business went from start up nil to 23.5 million sterling turnover."
type textarea "So the business went from start up nil to 23.5 million sterling turnover."
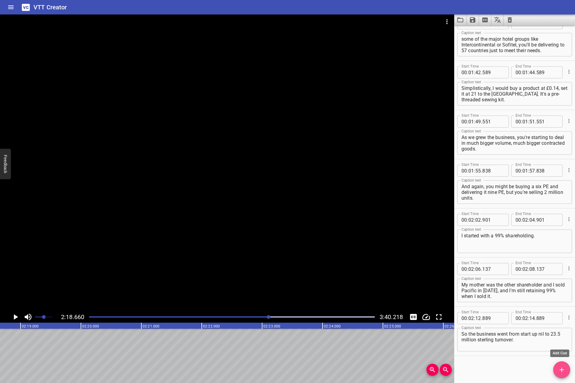
click at [488, 370] on span "Add Cue" at bounding box center [561, 369] width 17 height 7
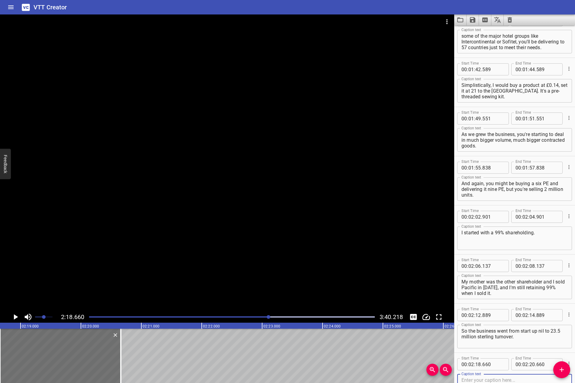
click at [169, 251] on div at bounding box center [227, 162] width 454 height 297
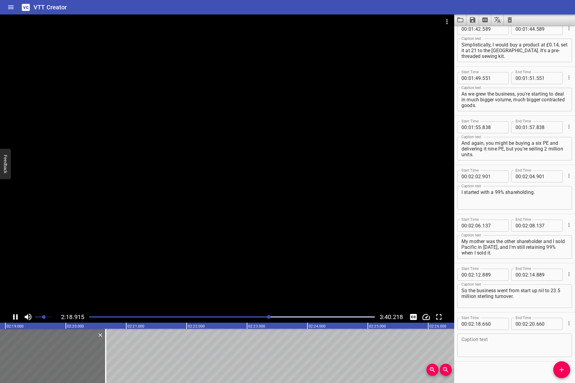
scroll to position [950, 0]
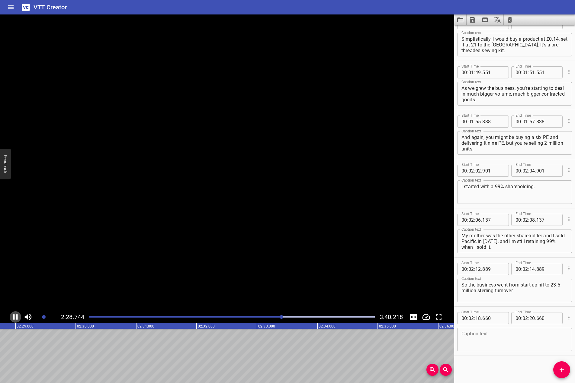
click at [14, 316] on icon "Play/Pause" at bounding box center [15, 317] width 5 height 5
click at [271, 316] on div at bounding box center [231, 317] width 293 height 8
click at [17, 316] on icon "Play/Pause" at bounding box center [16, 317] width 4 height 5
click at [17, 316] on icon "Play/Pause" at bounding box center [15, 317] width 5 height 5
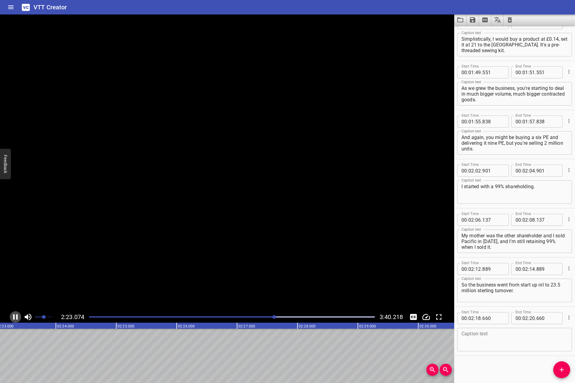
scroll to position [0, 8647]
click at [488, 327] on div "Caption text Caption text" at bounding box center [514, 339] width 115 height 27
click at [488, 339] on textarea at bounding box center [514, 339] width 106 height 17
paste textarea "That was also about me progressively growing up and learning to communicate."
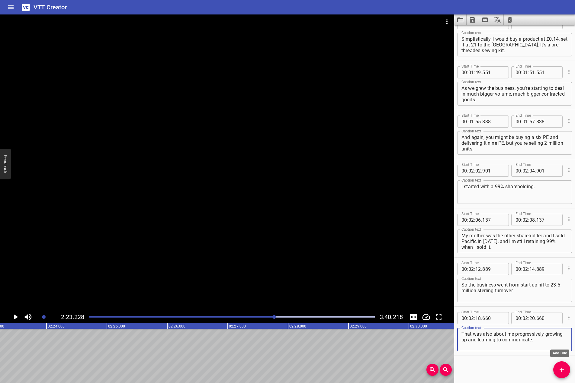
type textarea "That was also about me progressively growing up and learning to communicate."
click at [488, 368] on icon "Add Cue" at bounding box center [561, 369] width 7 height 7
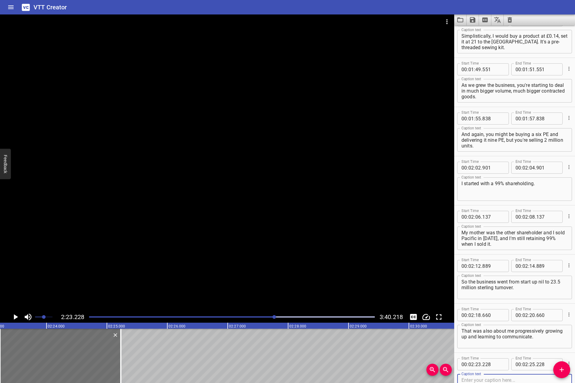
click at [107, 234] on div at bounding box center [227, 162] width 454 height 297
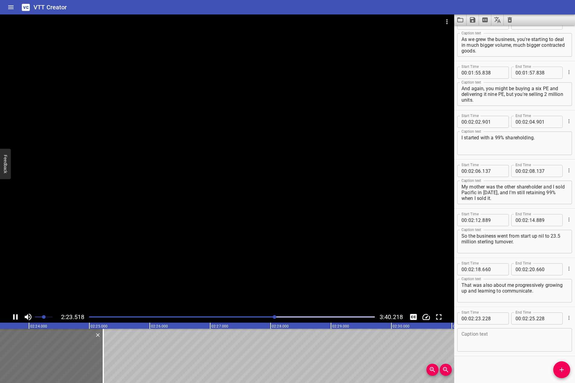
scroll to position [999, 0]
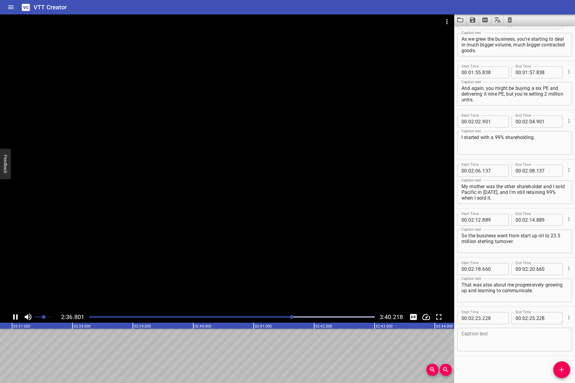
click at [17, 316] on icon "Play/Pause" at bounding box center [15, 317] width 5 height 5
click at [488, 334] on textarea at bounding box center [514, 339] width 106 height 17
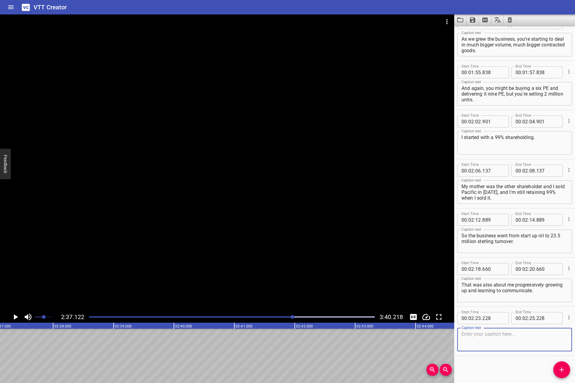
paste textarea "And this is really valuable about finance and about understanding mechanisms of…"
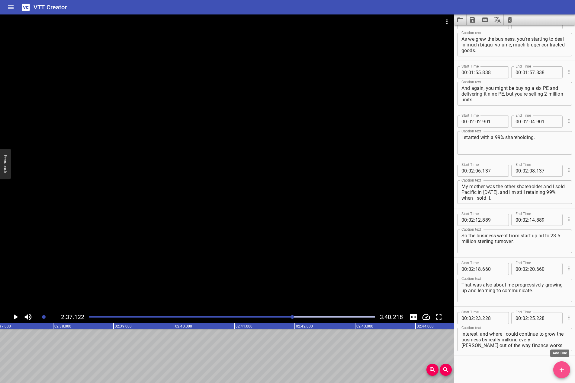
click at [488, 372] on span "Add Cue" at bounding box center [561, 369] width 17 height 7
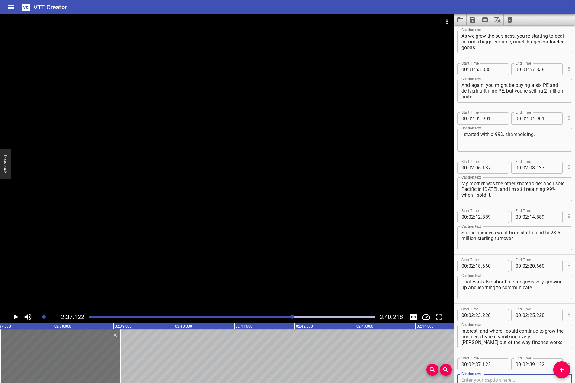
click at [488, 349] on div "Caption text And this is really valuable about finance and about understanding …" at bounding box center [514, 336] width 115 height 27
click at [488, 345] on div "And this is really valuable about finance and about understanding mechanisms of…" at bounding box center [514, 337] width 115 height 24
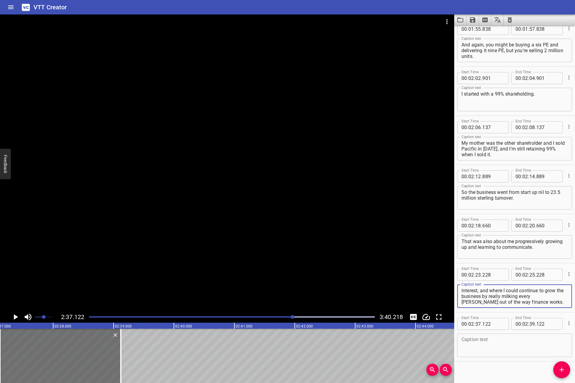
scroll to position [1048, 0]
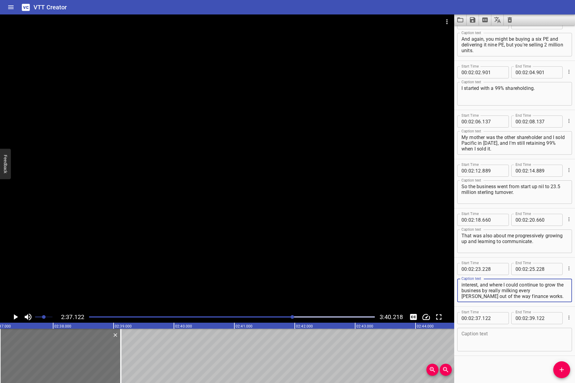
type textarea "And this is really valuable about finance and about understanding mechanisms of…"
